Goal: Information Seeking & Learning: Find specific fact

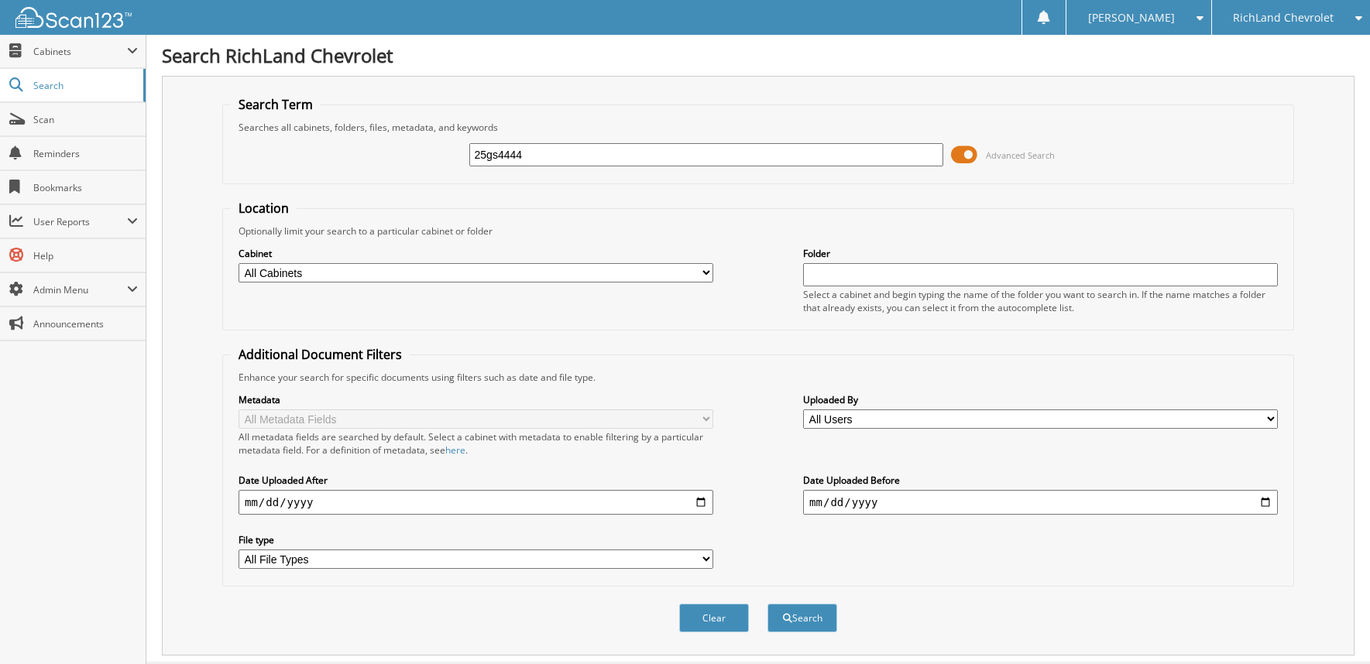
type input "25gs4444"
click at [767, 604] on button "Search" at bounding box center [802, 618] width 70 height 29
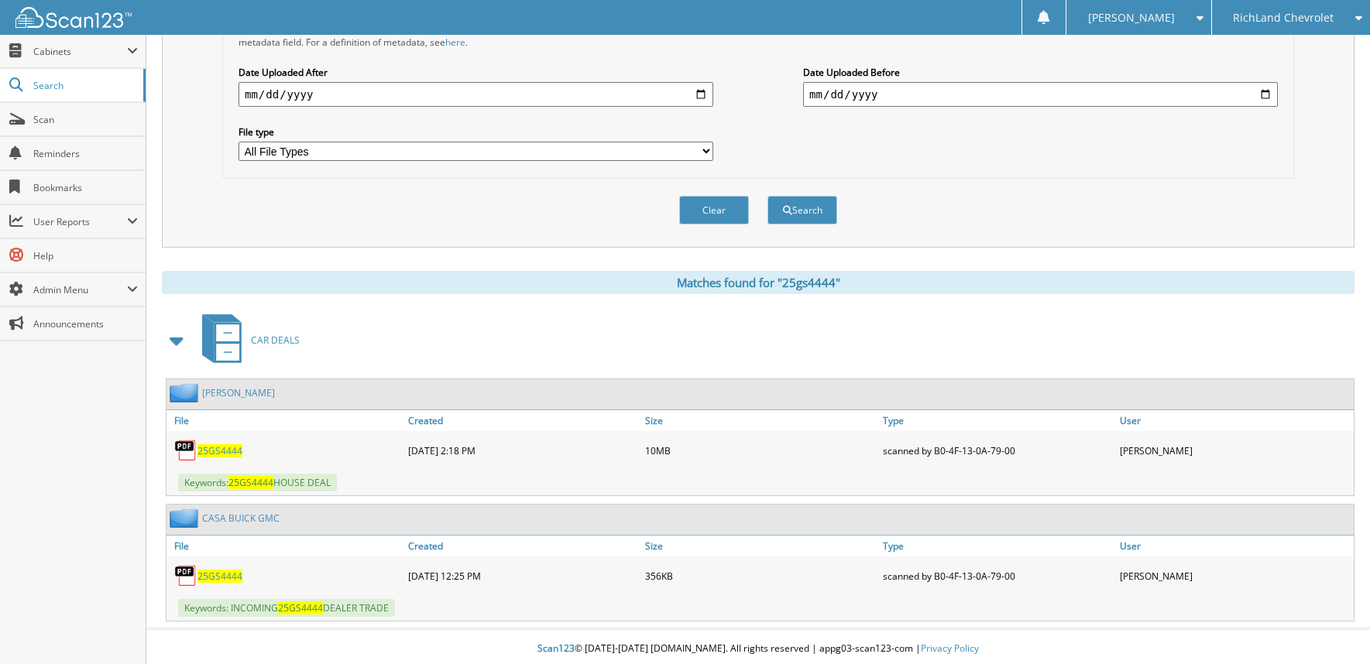
scroll to position [412, 0]
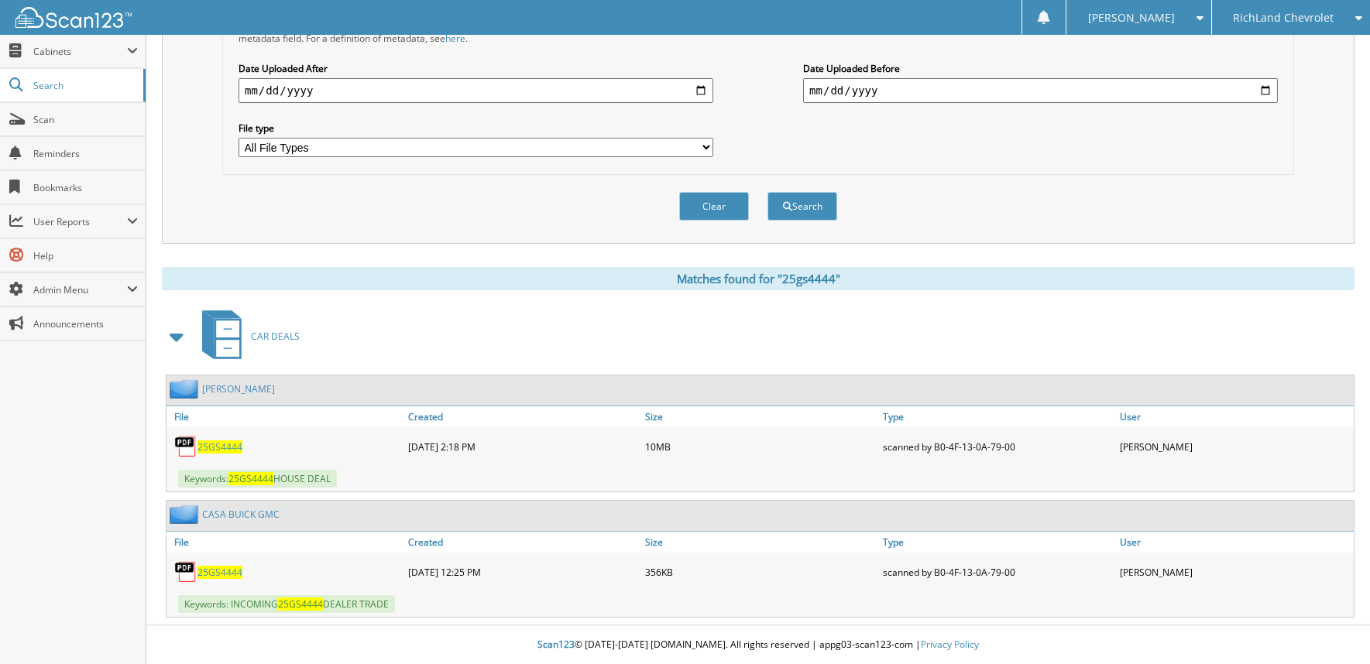
click at [248, 387] on link "SHERRELL, CHARLES" at bounding box center [238, 388] width 73 height 13
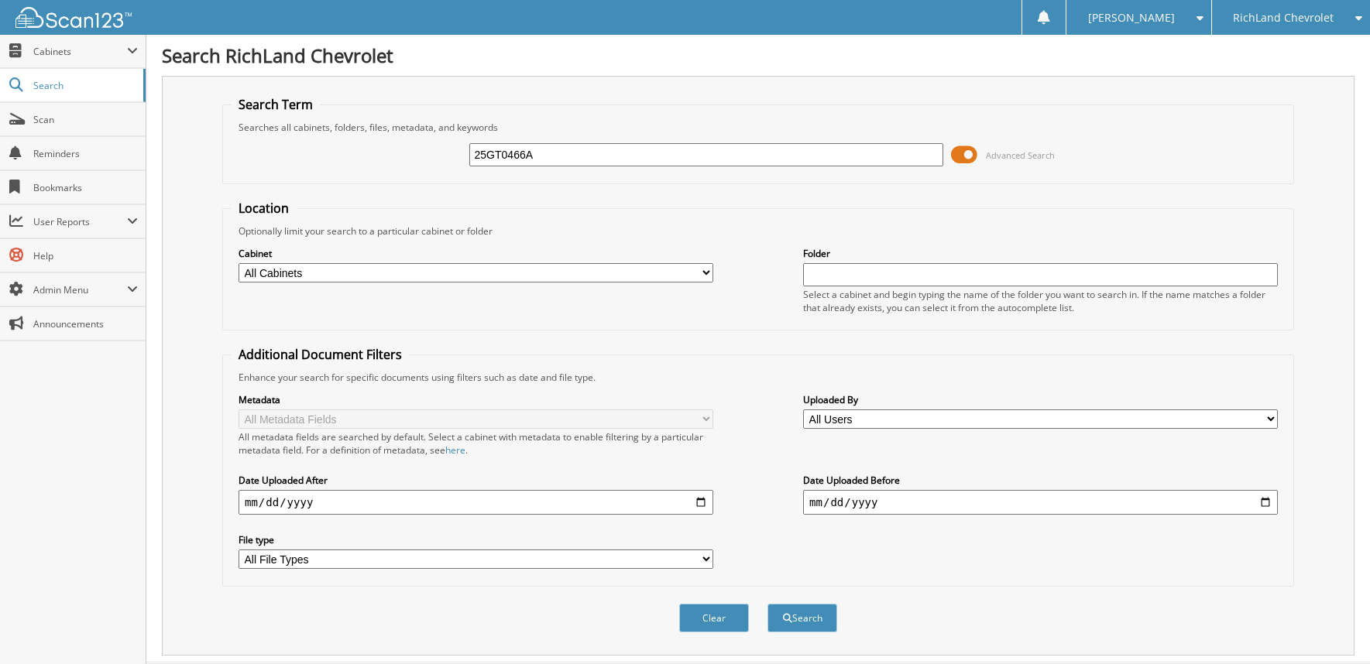
type input "25GT0466A"
click at [767, 604] on button "Search" at bounding box center [802, 618] width 70 height 29
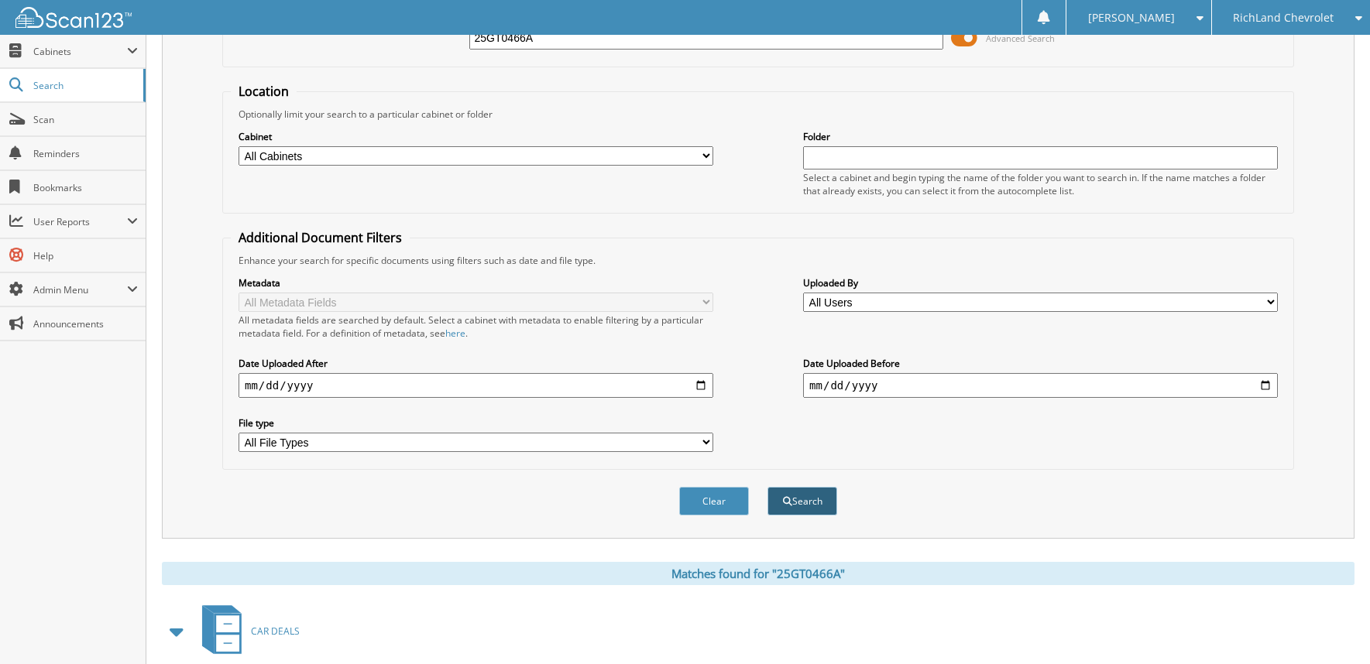
scroll to position [286, 0]
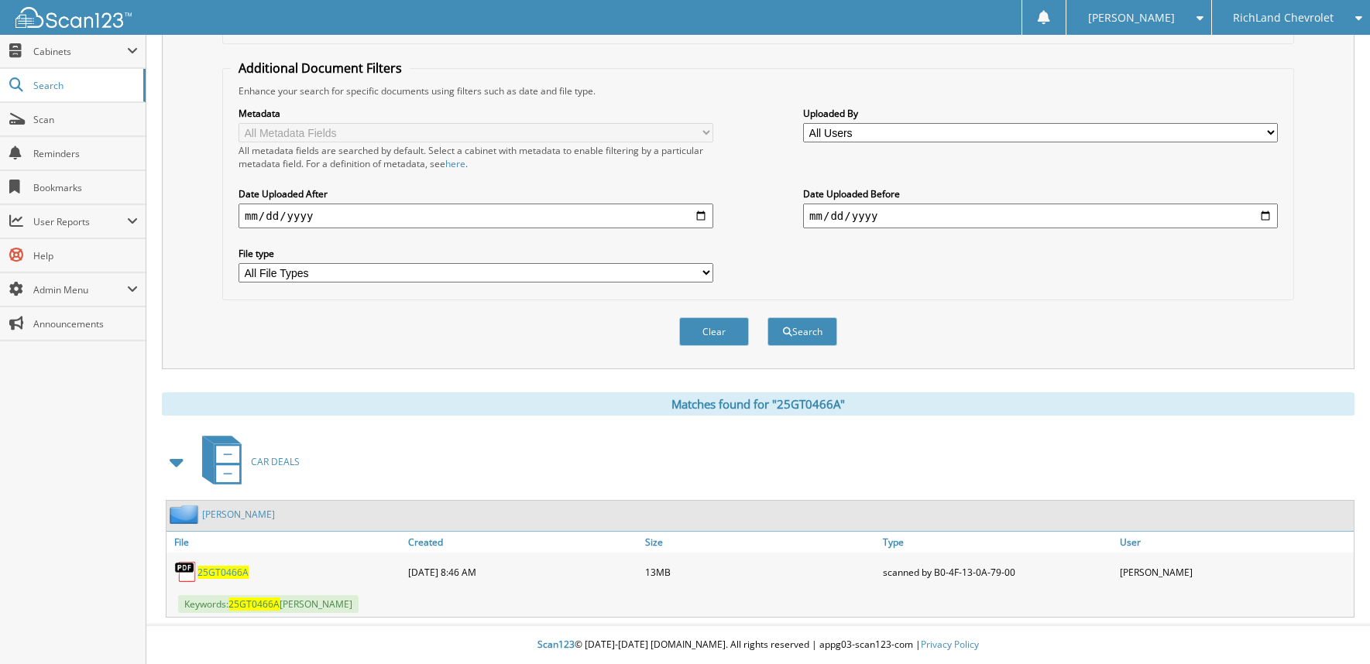
click at [241, 516] on link "CHAVEZ, NORMA" at bounding box center [238, 514] width 73 height 13
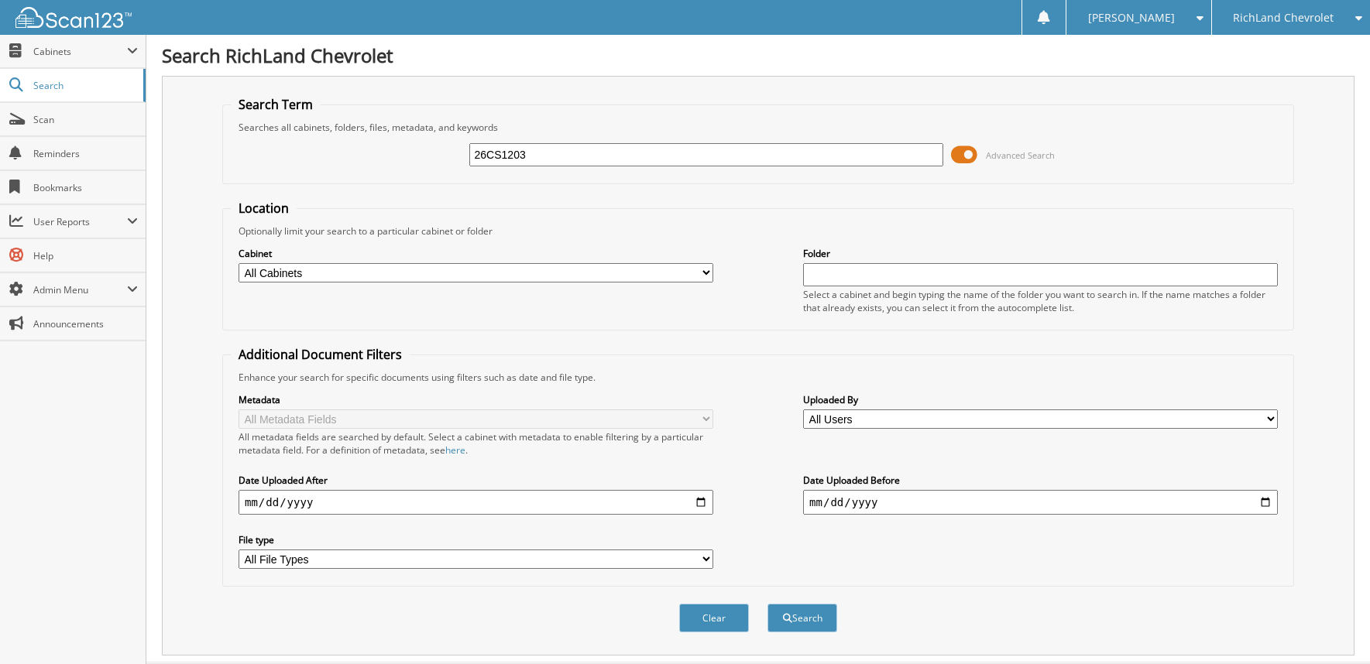
type input "26CS1203"
click at [767, 604] on button "Search" at bounding box center [802, 618] width 70 height 29
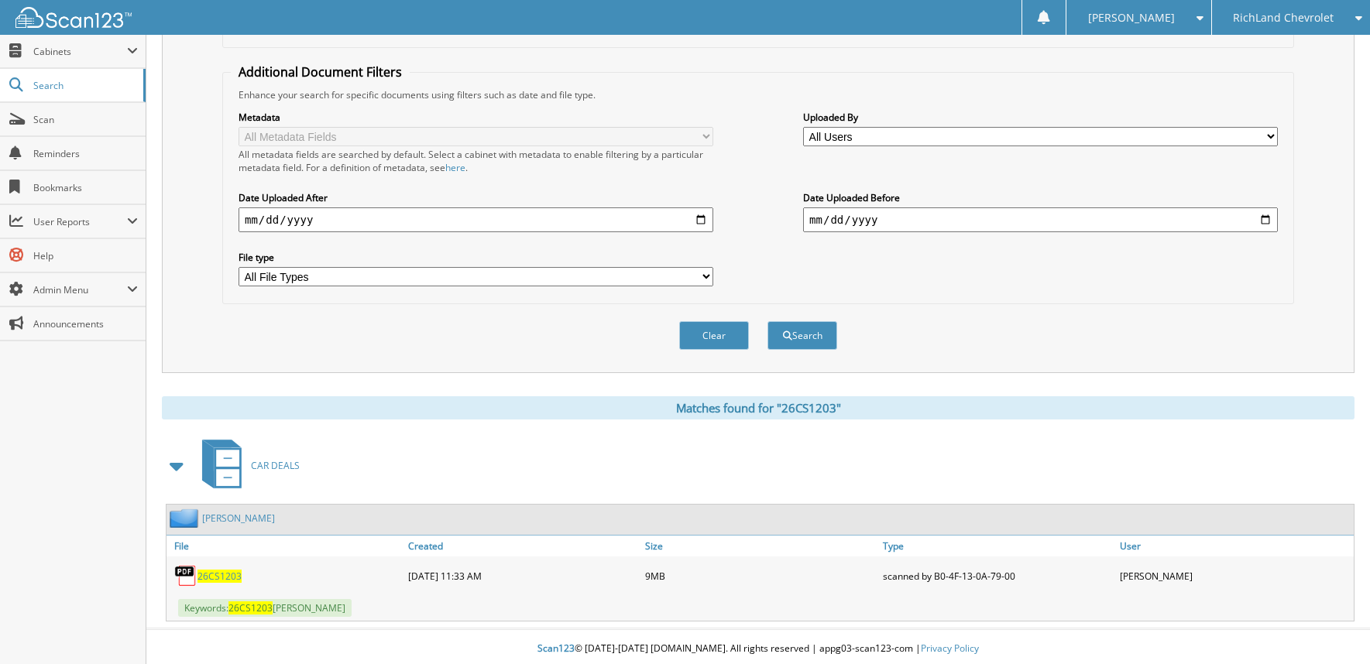
scroll to position [286, 0]
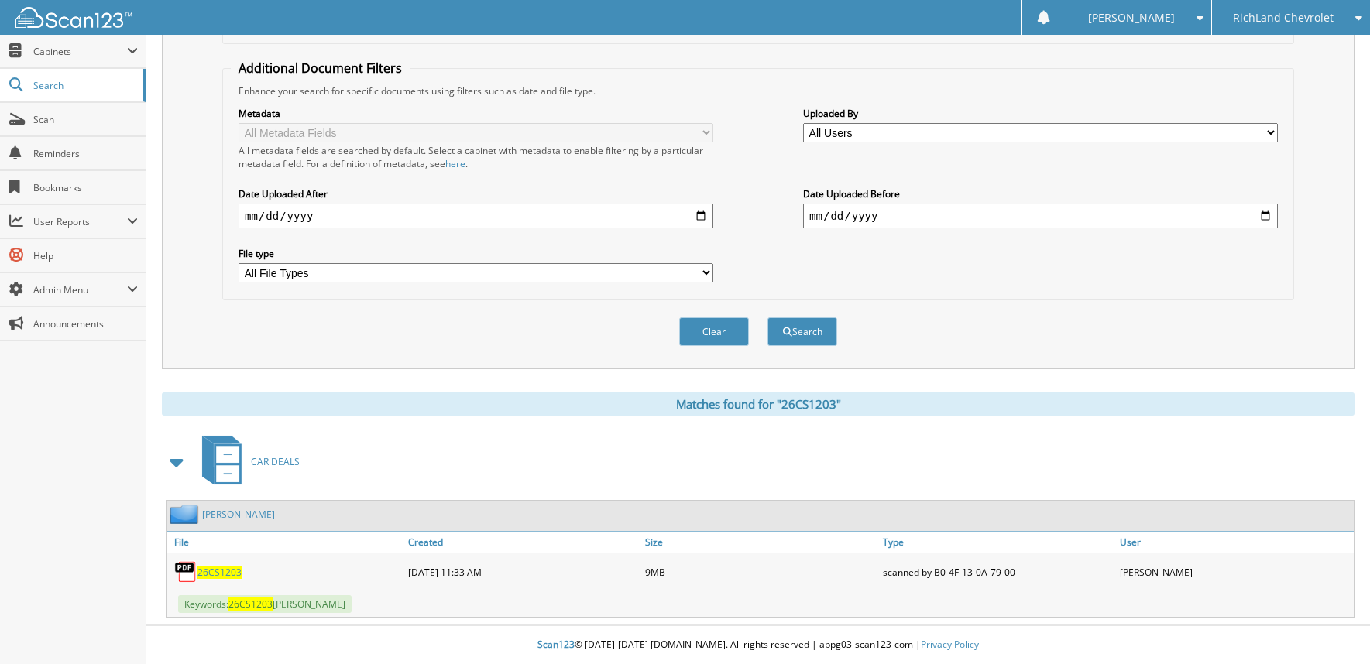
click at [242, 512] on link "[PERSON_NAME]" at bounding box center [238, 514] width 73 height 13
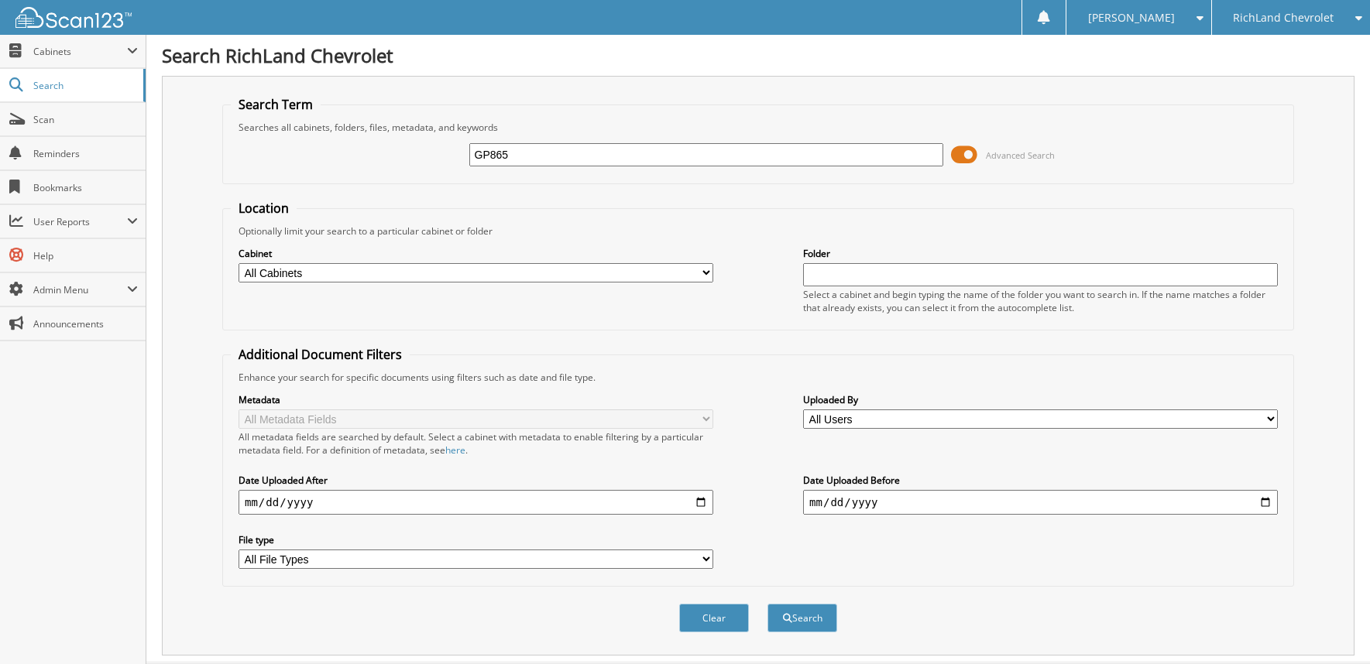
type input "GP865"
click at [767, 604] on button "Search" at bounding box center [802, 618] width 70 height 29
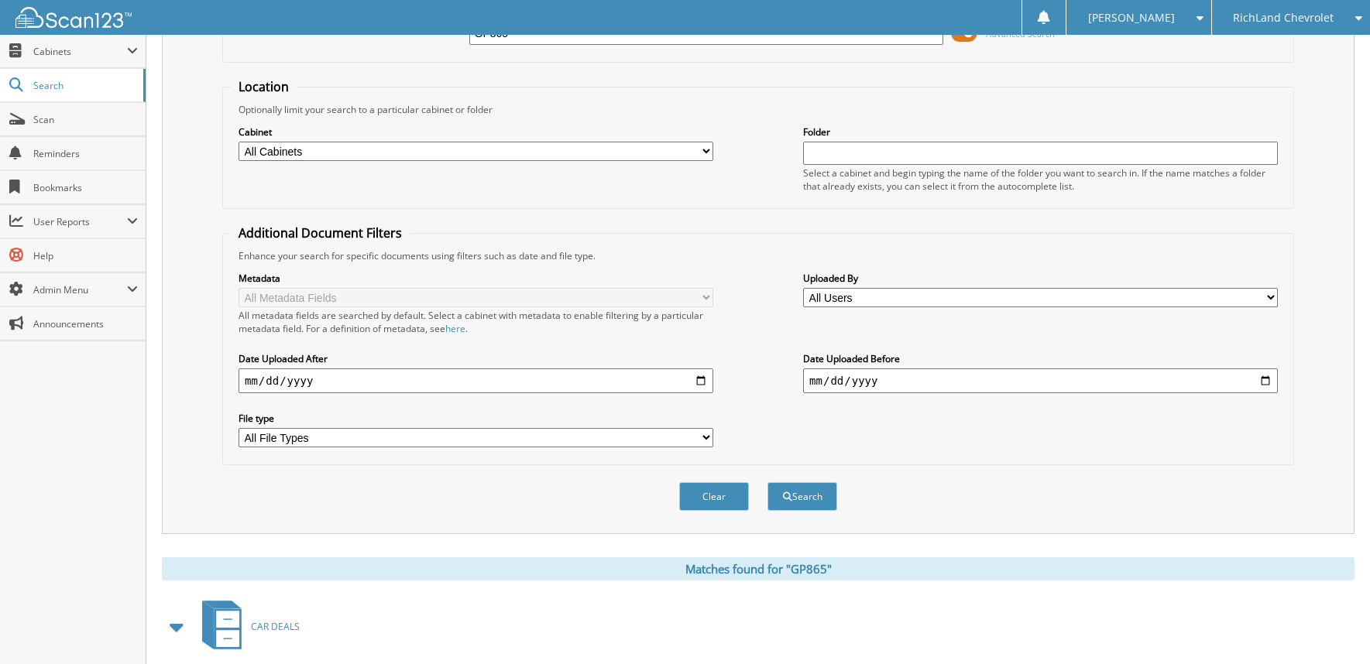
scroll to position [286, 0]
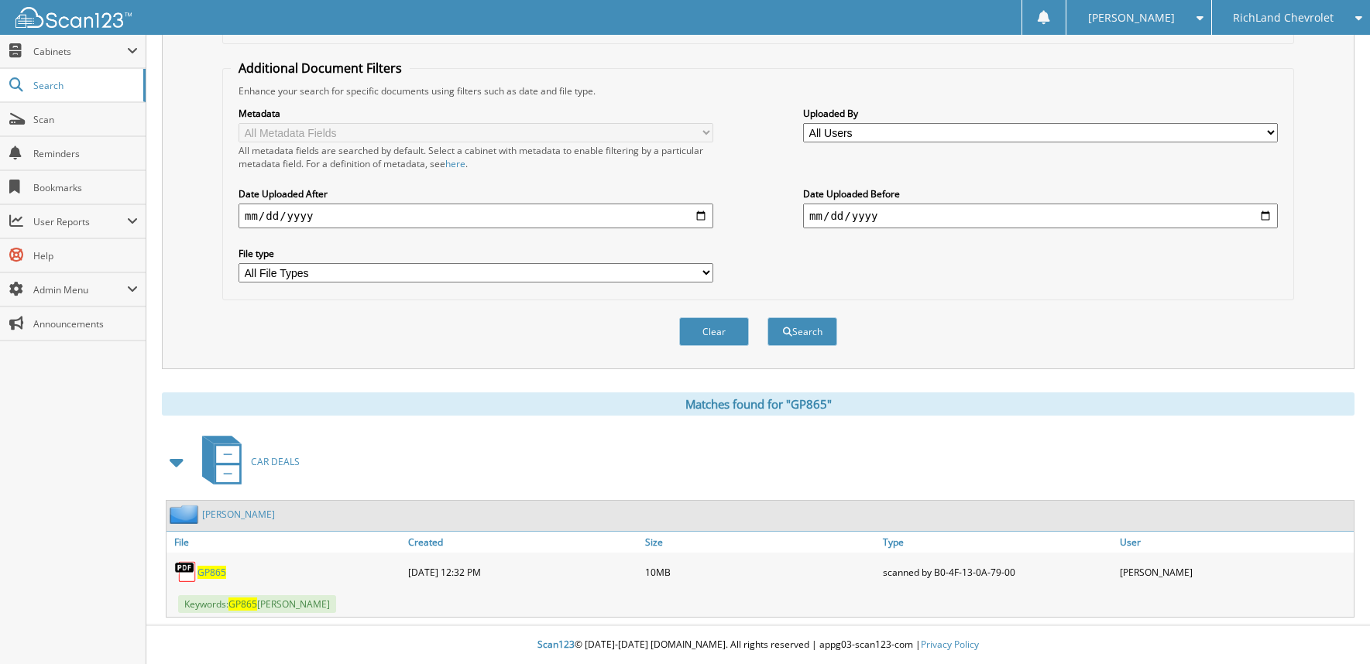
click at [224, 511] on link "PEREZ, SARAH" at bounding box center [238, 514] width 73 height 13
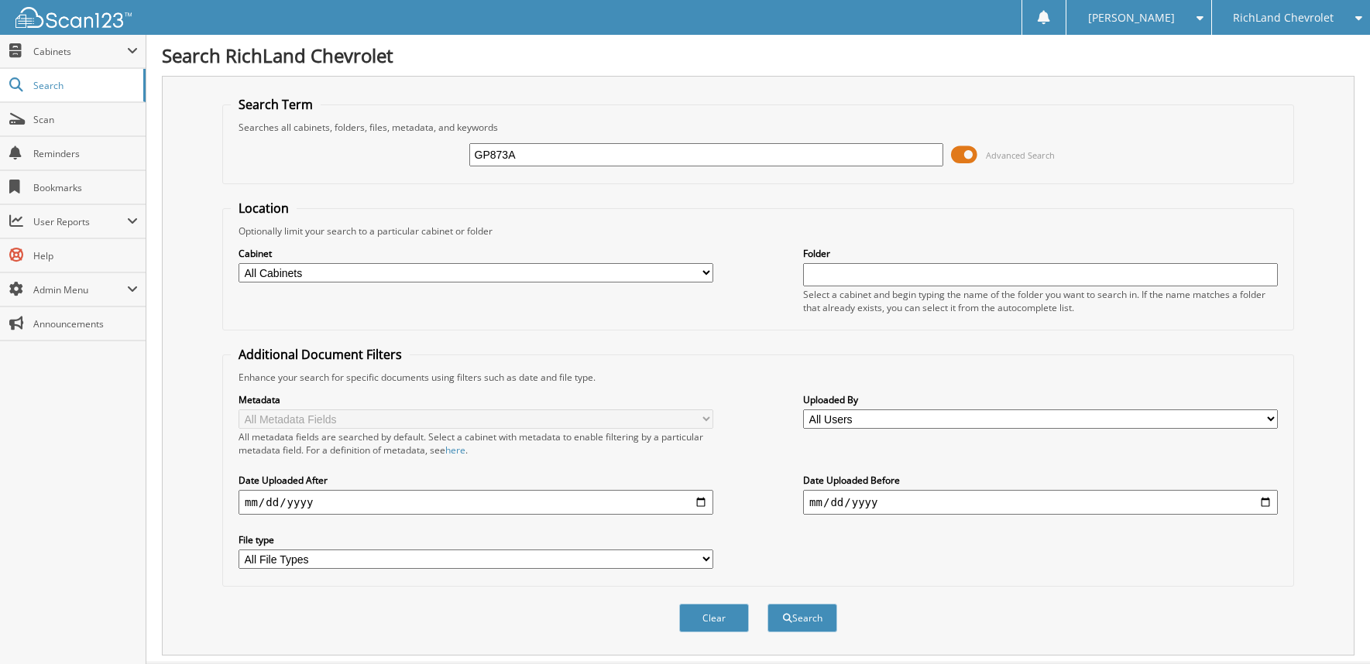
type input "GP873A"
click at [767, 604] on button "Search" at bounding box center [802, 618] width 70 height 29
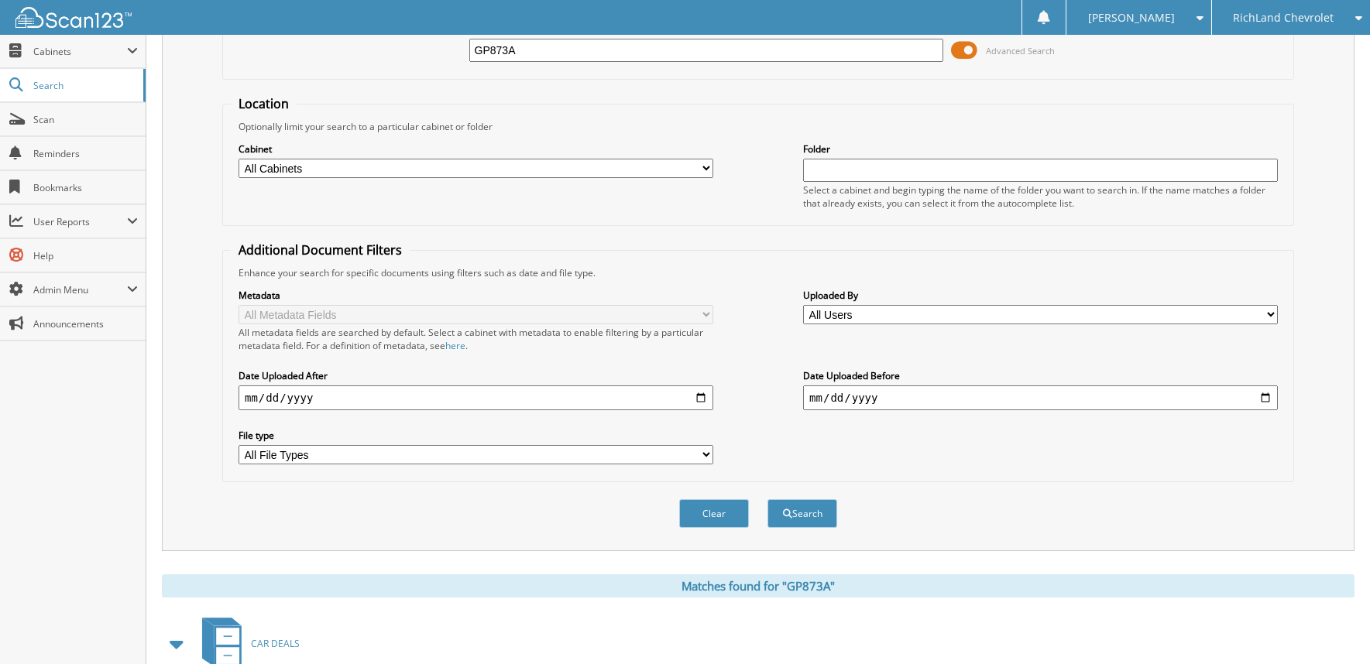
scroll to position [286, 0]
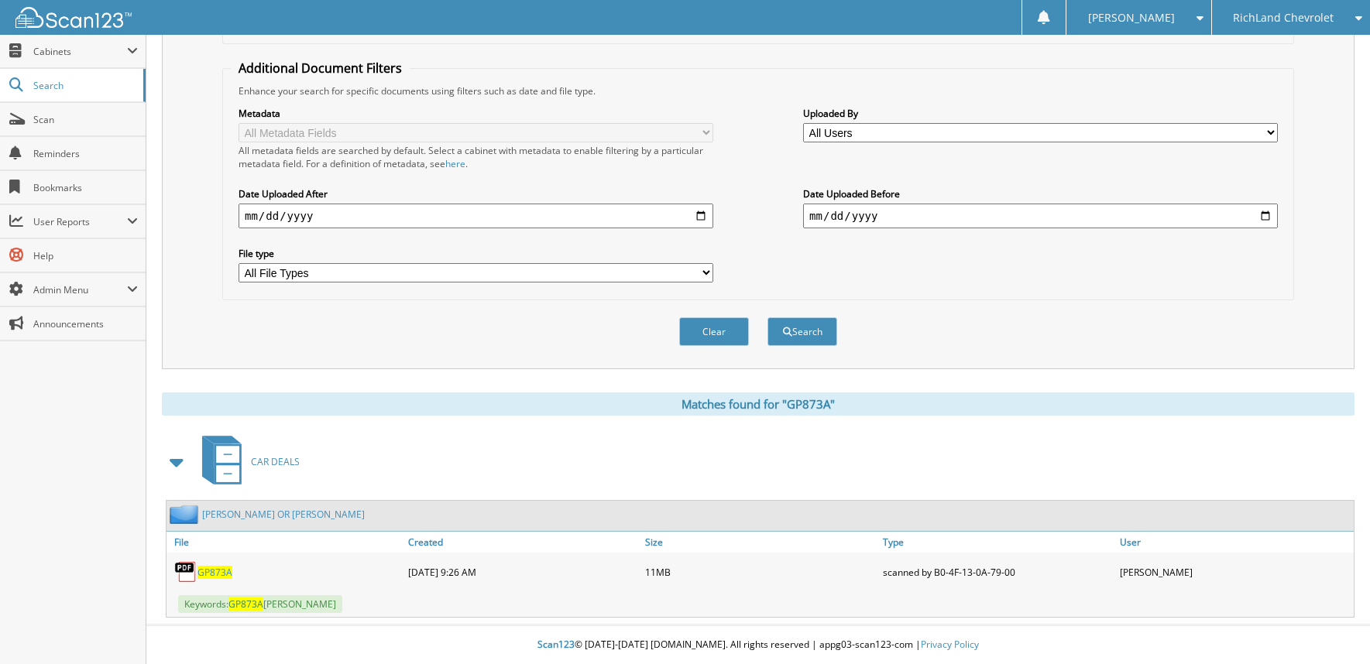
click at [261, 513] on link "CANDELARIA, BRANDI OR WIGGINS, MALCOLM" at bounding box center [283, 514] width 163 height 13
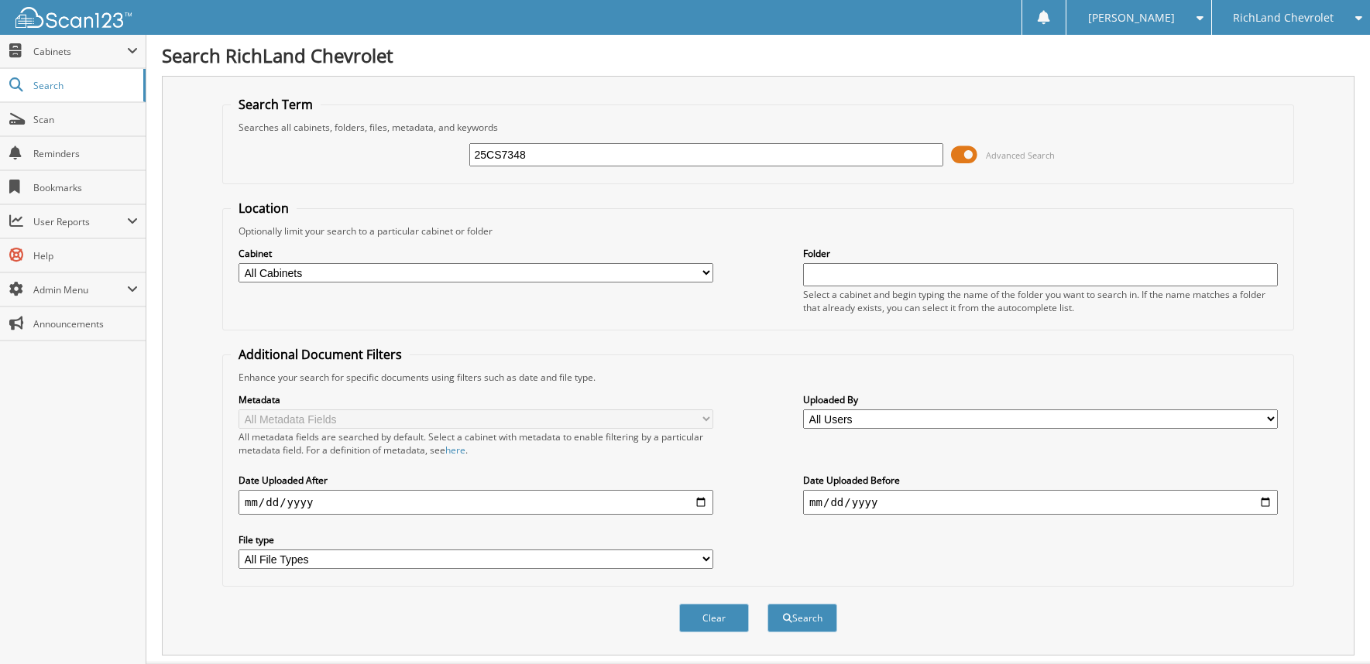
type input "25CS7348"
click at [767, 604] on button "Search" at bounding box center [802, 618] width 70 height 29
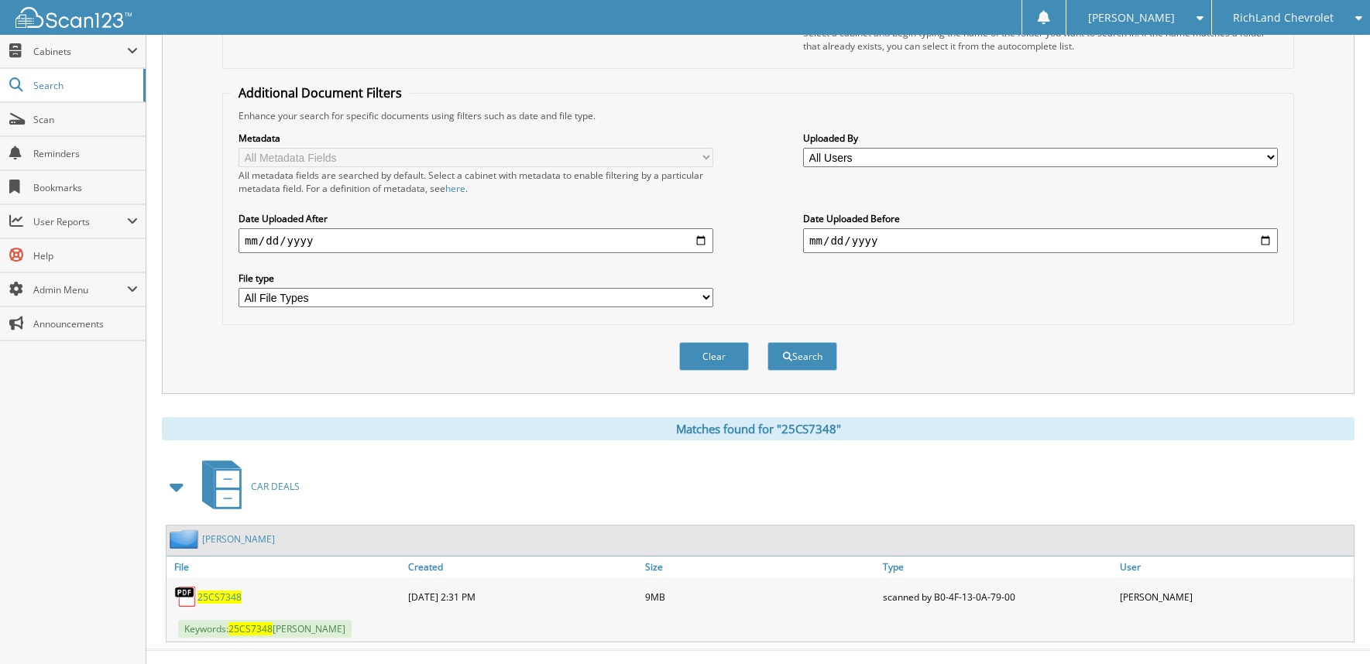
scroll to position [286, 0]
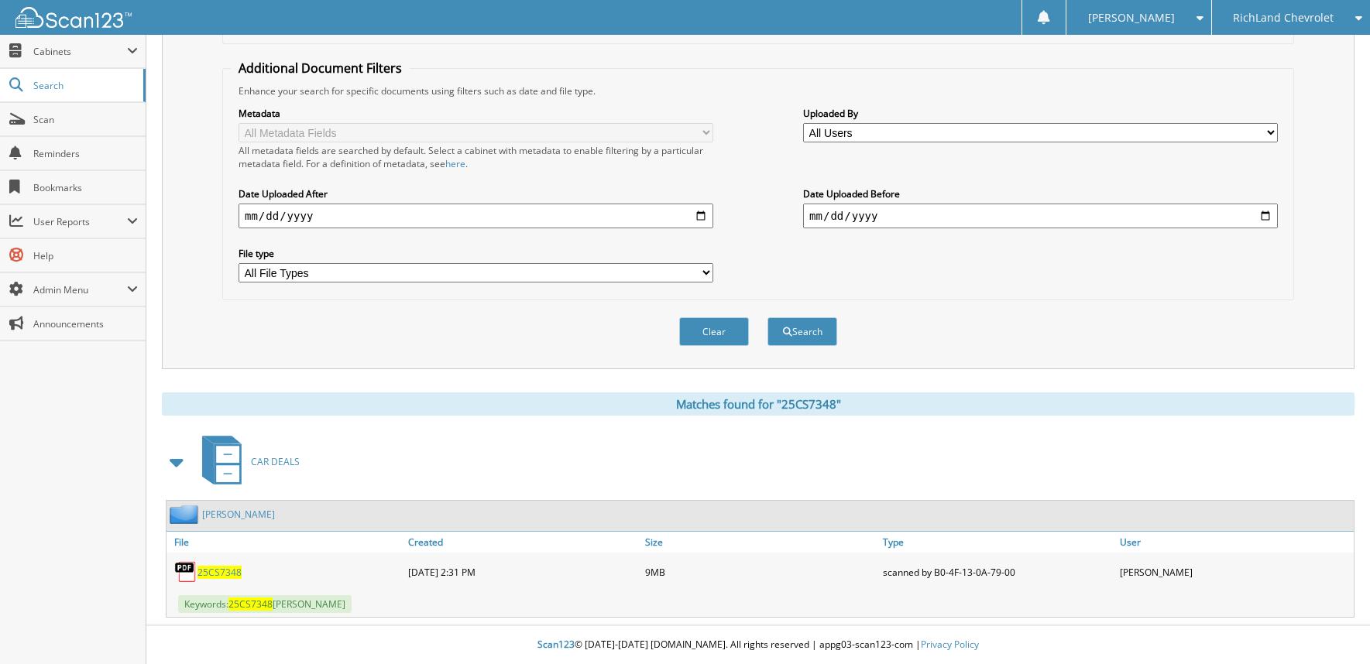
click at [236, 525] on div "PENNINGTON, DAVID" at bounding box center [759, 516] width 1187 height 30
click at [229, 512] on link "PENNINGTON, DAVID" at bounding box center [238, 514] width 73 height 13
